Goal: Check status: Check status

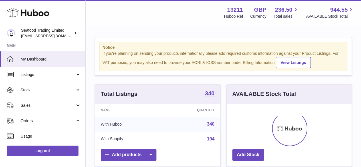
scroll to position [89, 125]
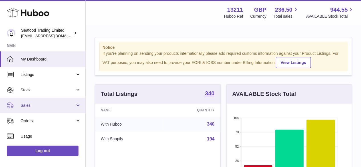
click at [29, 107] on span "Sales" at bounding box center [48, 105] width 54 height 5
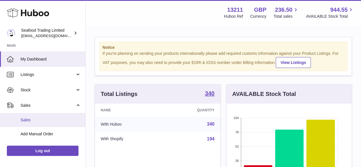
click at [30, 120] on span "Sales" at bounding box center [51, 119] width 60 height 5
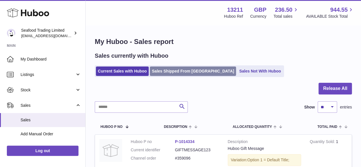
click at [174, 69] on link "Sales Shipped From [GEOGRAPHIC_DATA]" at bounding box center [193, 70] width 86 height 9
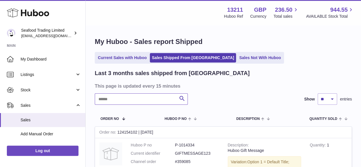
click at [126, 97] on input "text" at bounding box center [141, 98] width 93 height 11
paste input "*******"
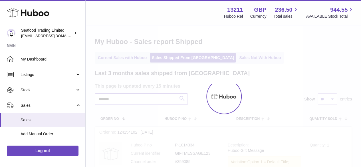
type input "*******"
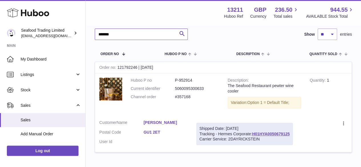
scroll to position [86, 0]
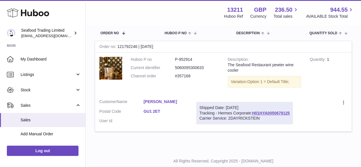
drag, startPoint x: 138, startPoint y: 100, endPoint x: 185, endPoint y: 103, distance: 47.7
click at [185, 103] on dl "Customer Name Catherine Newman Postal Code GU1 2ET User Id" at bounding box center [143, 113] width 88 height 28
copy dl "Catherine Newman"
click at [110, 67] on img at bounding box center [110, 68] width 23 height 23
